Goal: Task Accomplishment & Management: Use online tool/utility

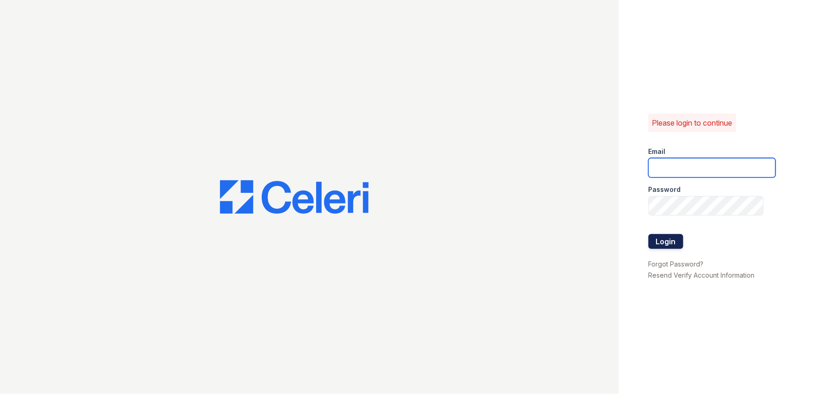
type input "[EMAIL_ADDRESS][DOMAIN_NAME]"
click at [669, 244] on button "Login" at bounding box center [665, 241] width 35 height 15
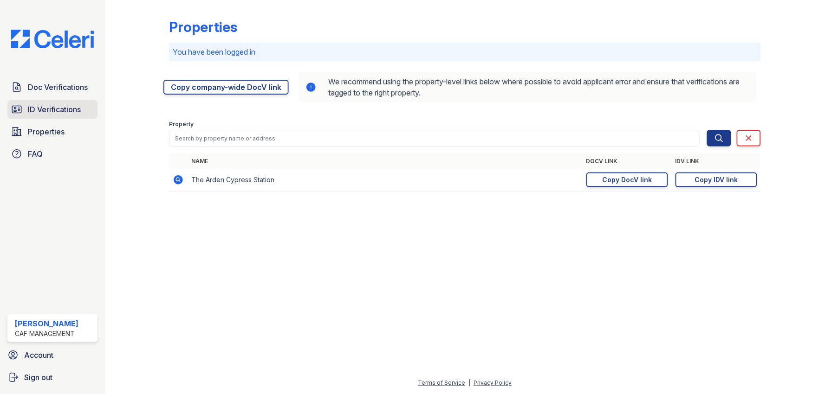
click at [77, 114] on span "ID Verifications" at bounding box center [54, 109] width 53 height 11
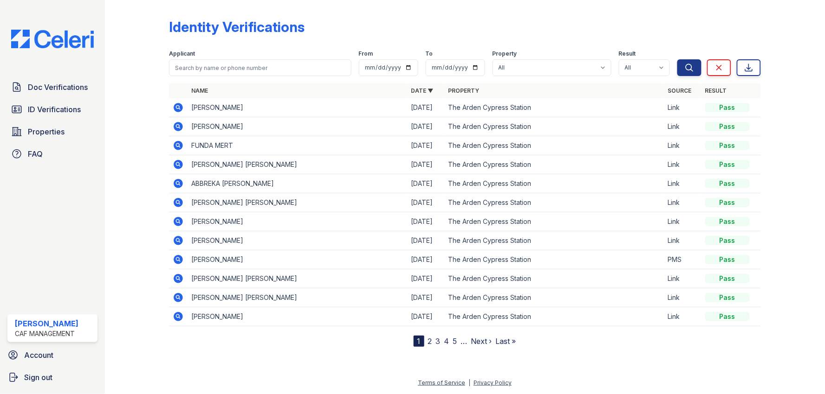
click at [130, 92] on div at bounding box center [144, 175] width 49 height 343
click at [142, 98] on div at bounding box center [144, 175] width 49 height 343
click at [452, 43] on form "Applicant From To Property All The Arden Cypress Station Result All Pass Fail C…" at bounding box center [465, 61] width 592 height 37
click at [453, 46] on div "Applicant From To Property All The Arden Cypress Station Result All Pass Fail C…" at bounding box center [423, 61] width 508 height 30
